Goal: Find specific page/section: Find specific page/section

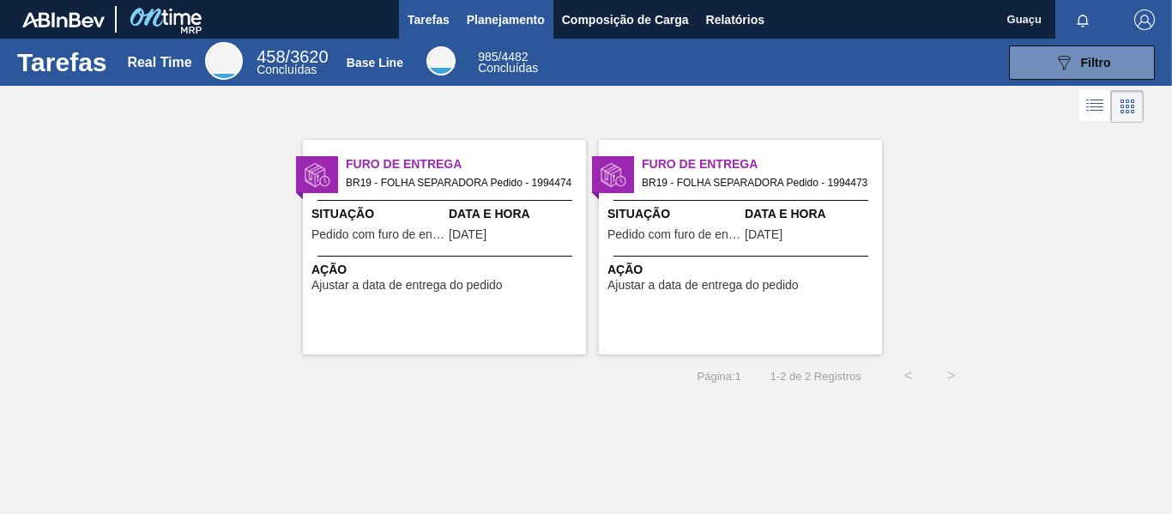
click at [493, 19] on span "Planejamento" at bounding box center [506, 19] width 78 height 21
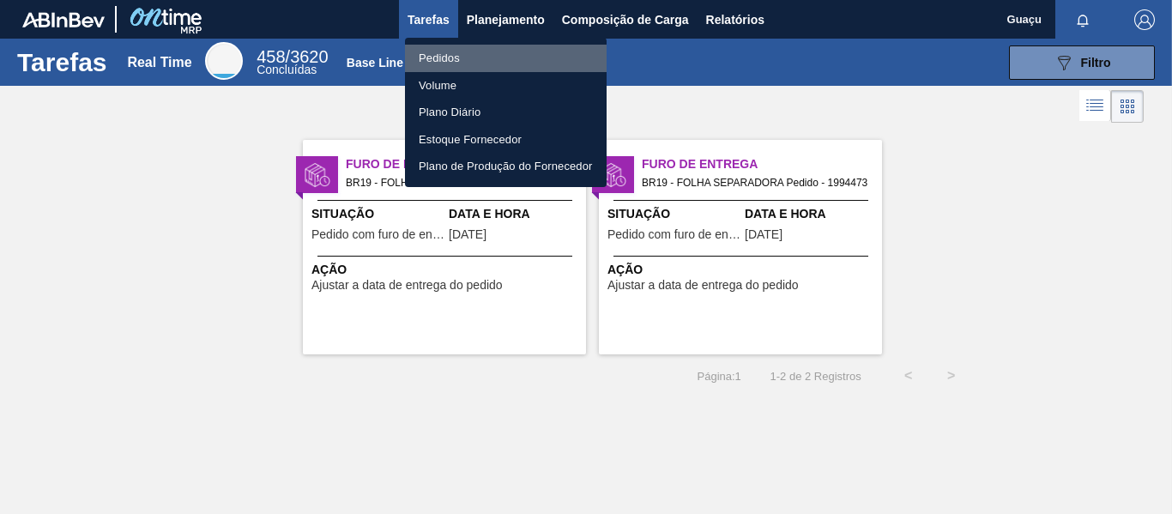
click at [483, 57] on li "Pedidos" at bounding box center [506, 58] width 202 height 27
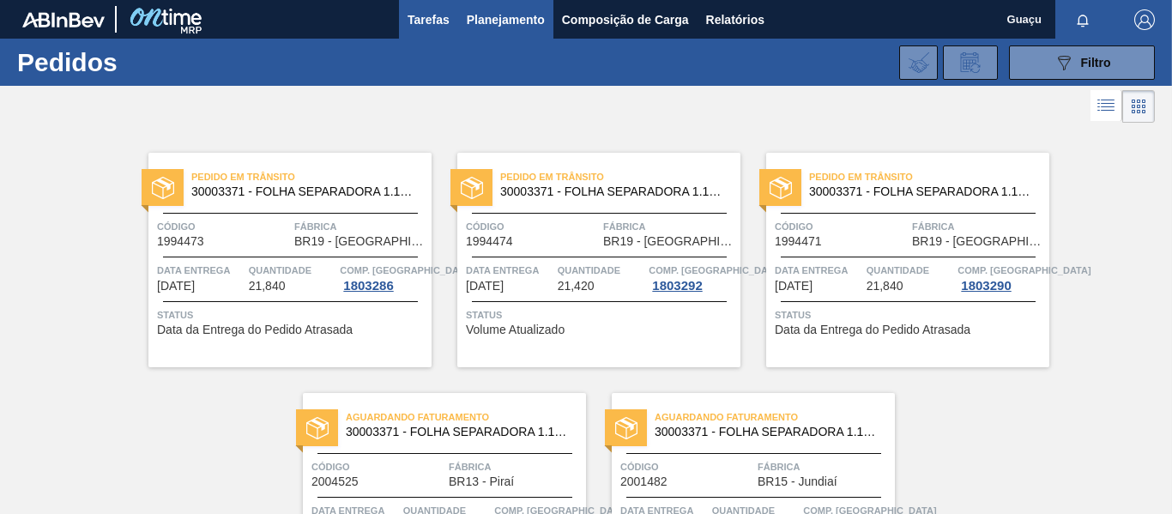
click at [434, 24] on span "Tarefas" at bounding box center [429, 19] width 42 height 21
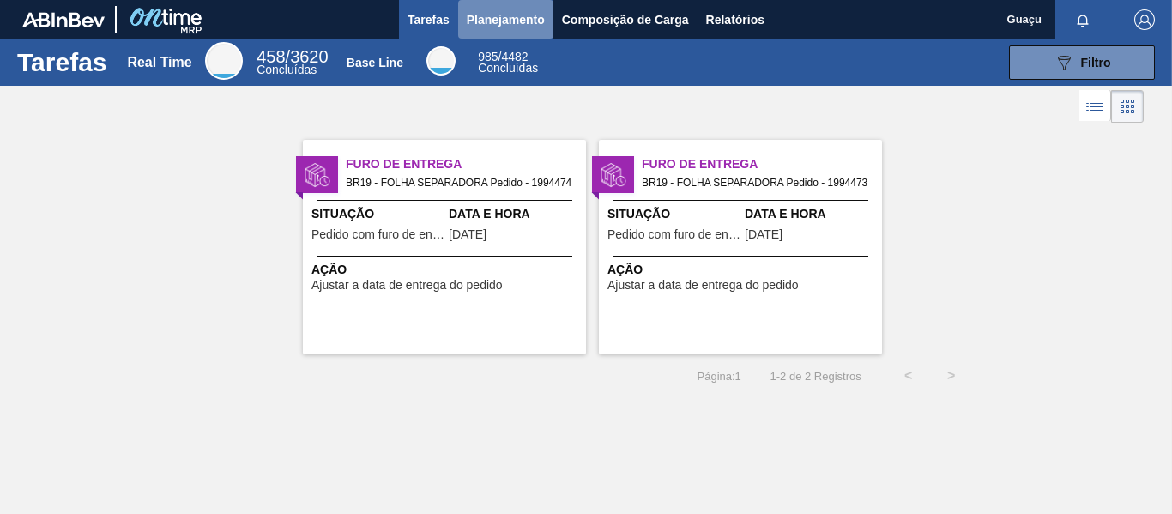
click at [528, 25] on span "Planejamento" at bounding box center [506, 19] width 78 height 21
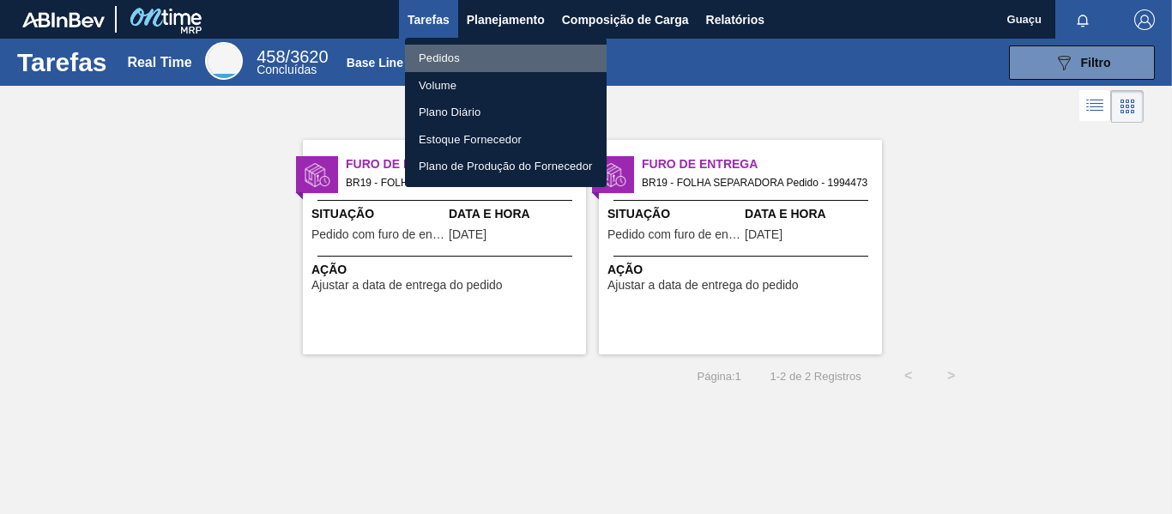
click at [481, 55] on li "Pedidos" at bounding box center [506, 58] width 202 height 27
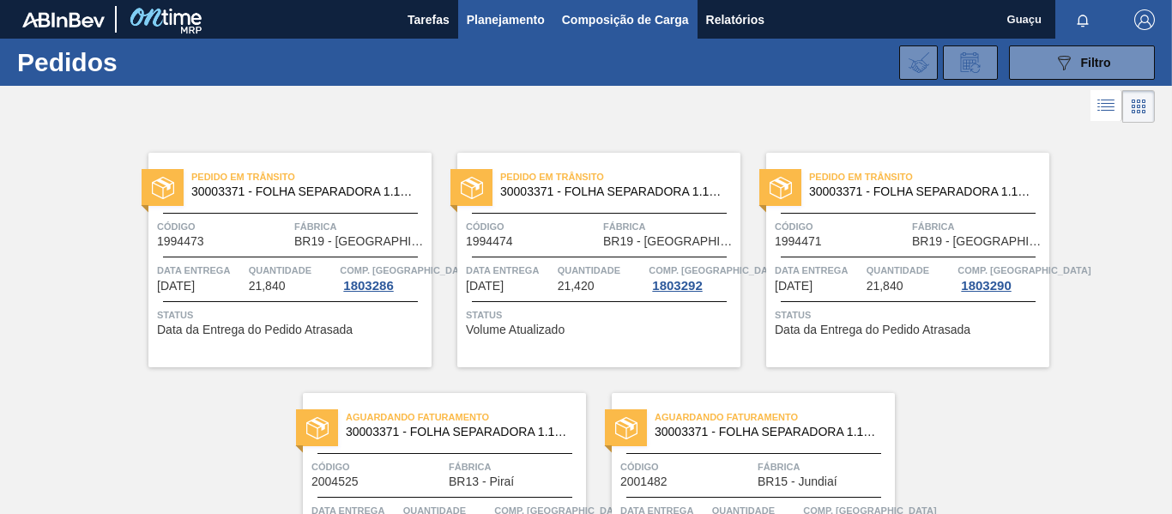
click at [606, 11] on span "Composição de Carga" at bounding box center [625, 19] width 127 height 21
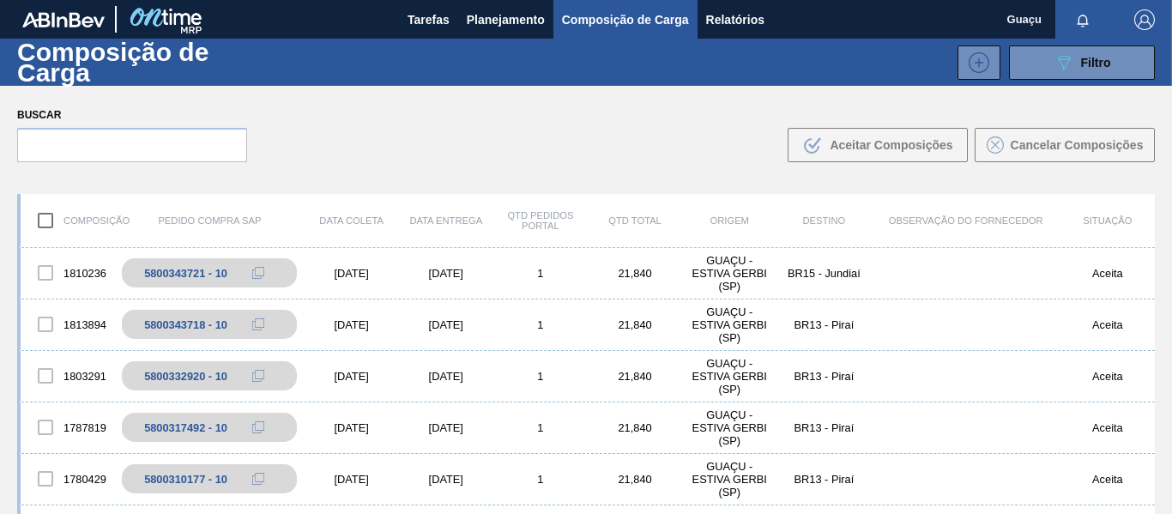
scroll to position [86, 0]
